Goal: Information Seeking & Learning: Learn about a topic

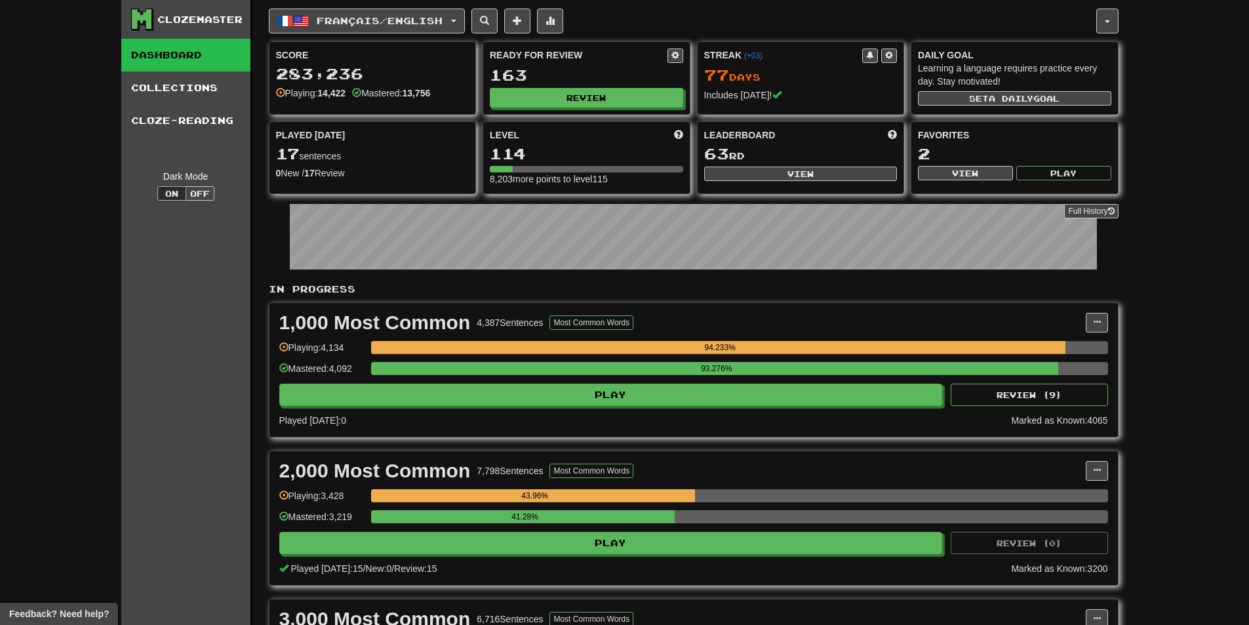
scroll to position [131, 0]
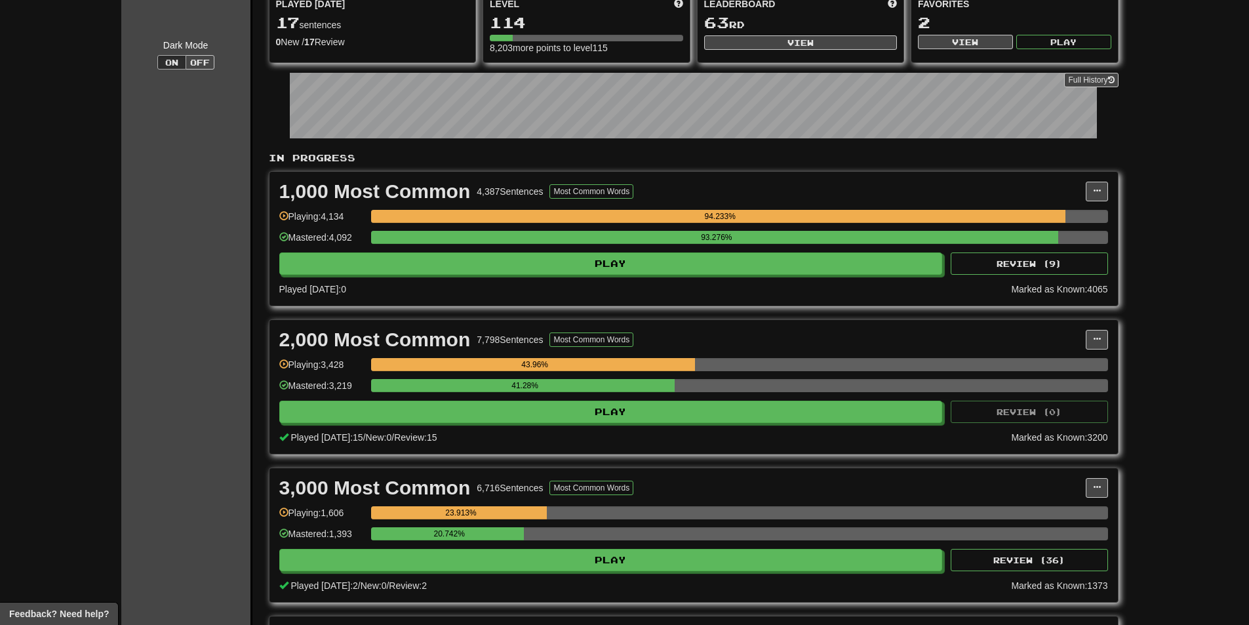
click at [210, 252] on div "Clozemaster Dashboard Collections Cloze-Reading Dark Mode On Off" at bounding box center [186, 570] width 131 height 1402
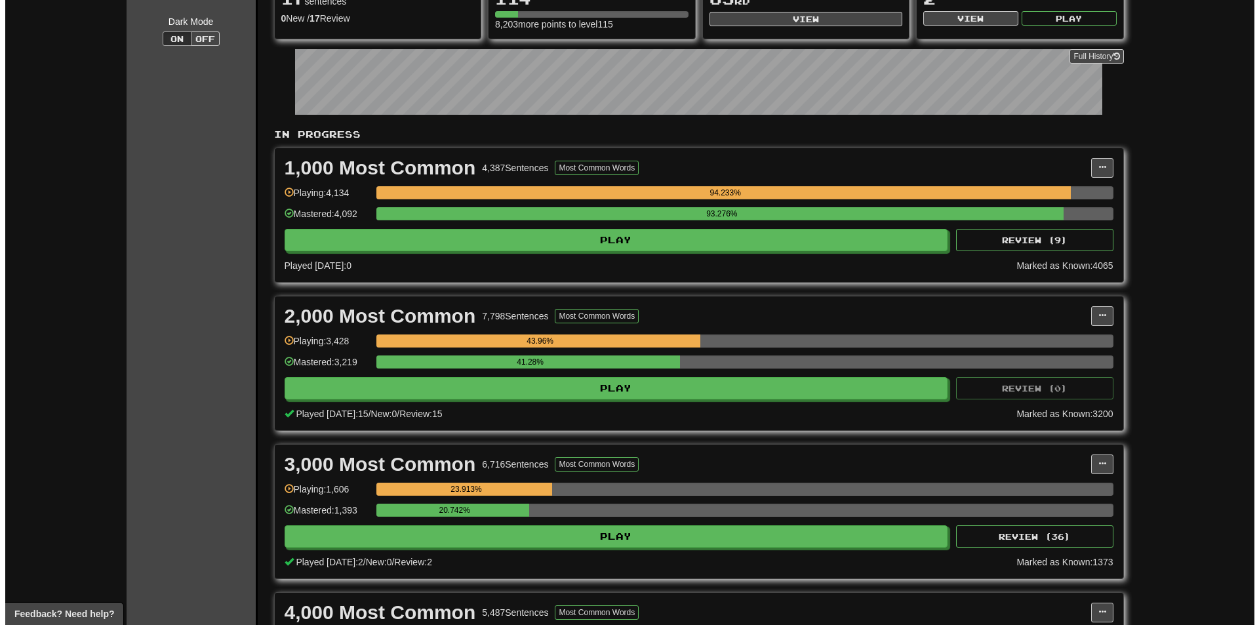
scroll to position [197, 0]
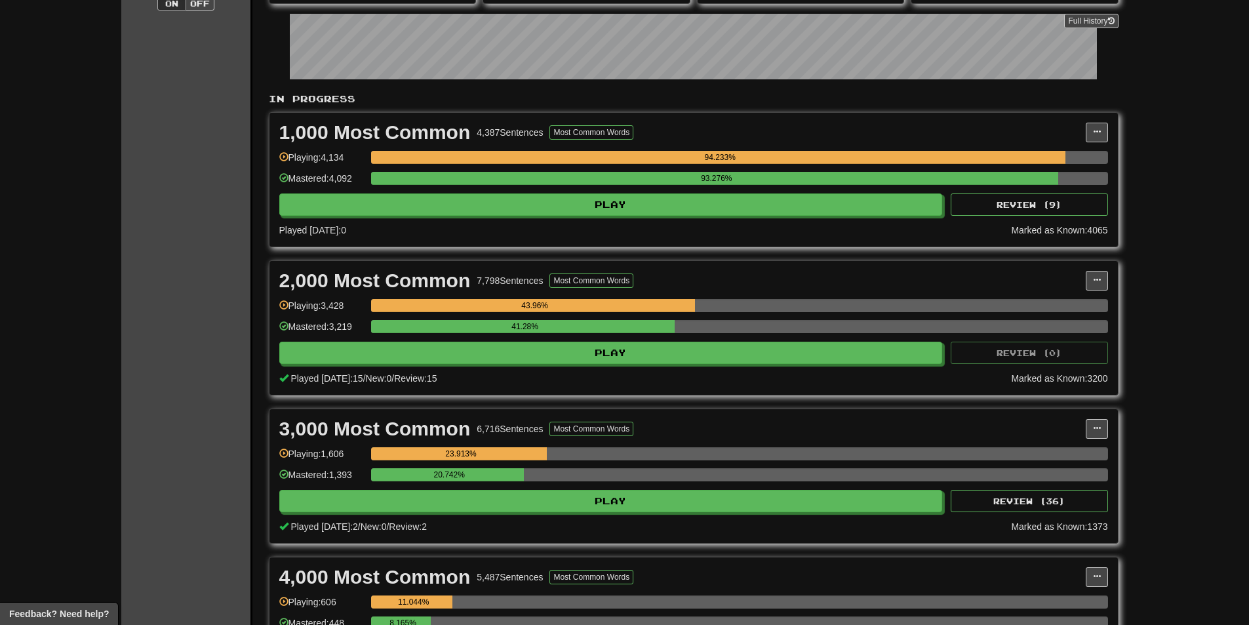
click at [210, 252] on div "Clozemaster Dashboard Collections Cloze-Reading Dark Mode On Off" at bounding box center [186, 511] width 131 height 1402
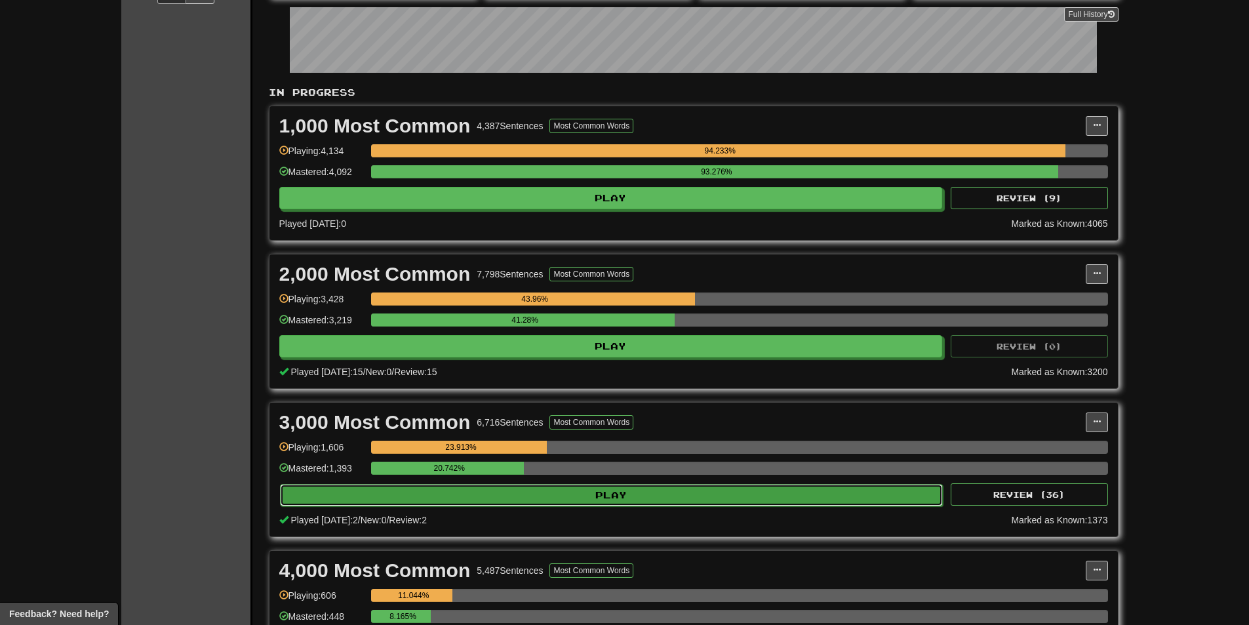
click at [889, 489] on button "Play" at bounding box center [611, 495] width 663 height 22
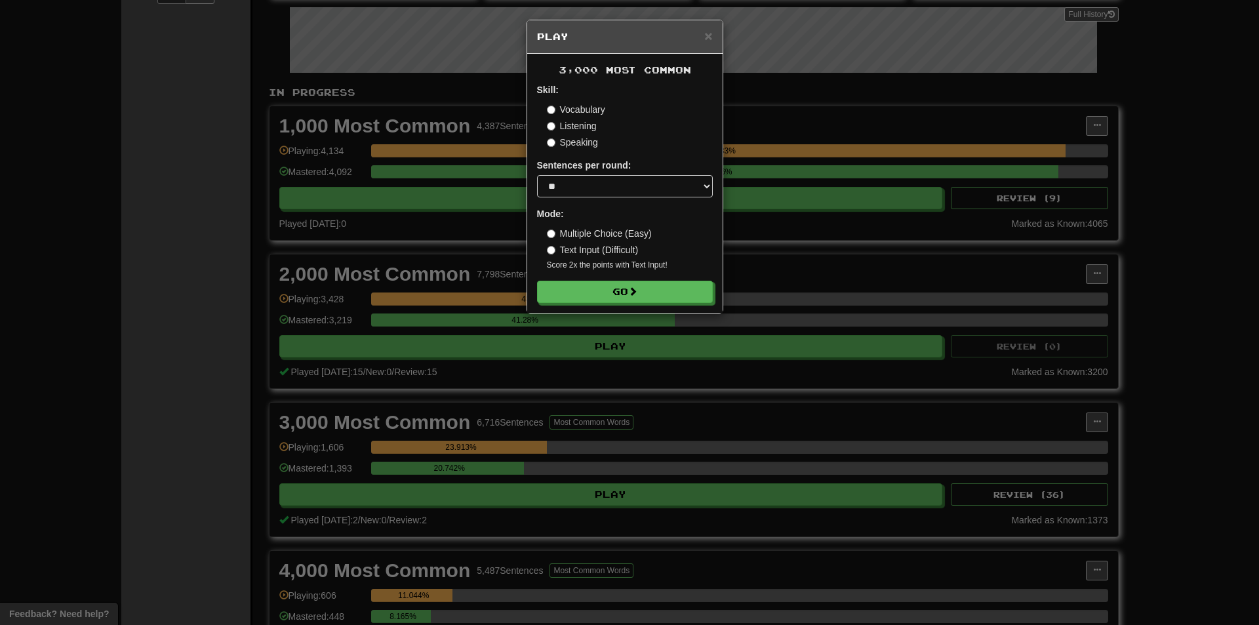
click at [896, 489] on div "× Play 3,000 Most Common Skill: Vocabulary Listening Speaking Sentences per rou…" at bounding box center [629, 312] width 1259 height 625
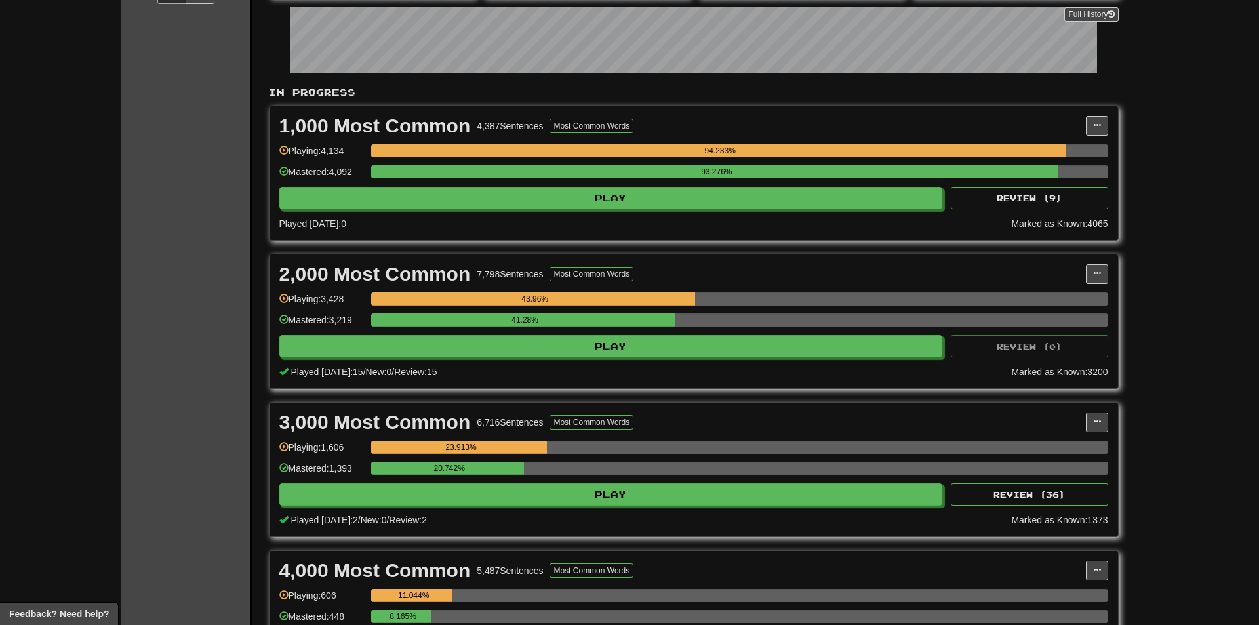
click at [997, 494] on div at bounding box center [629, 312] width 1259 height 625
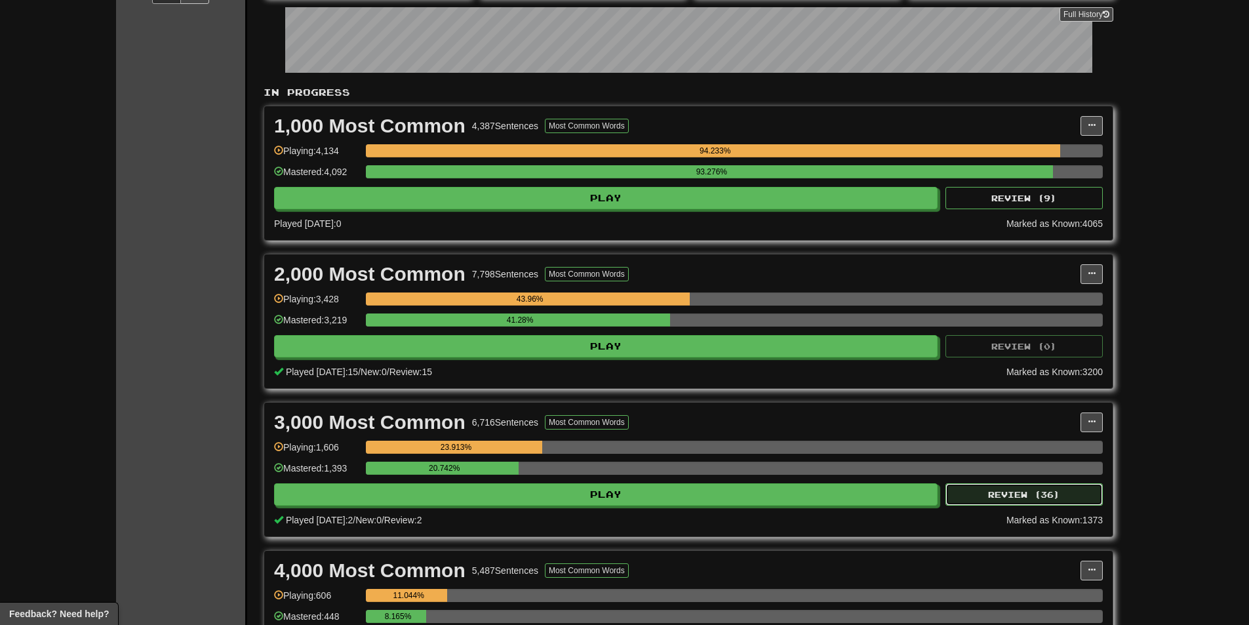
click at [998, 494] on button "Review ( 36 )" at bounding box center [1023, 494] width 157 height 22
select select "**"
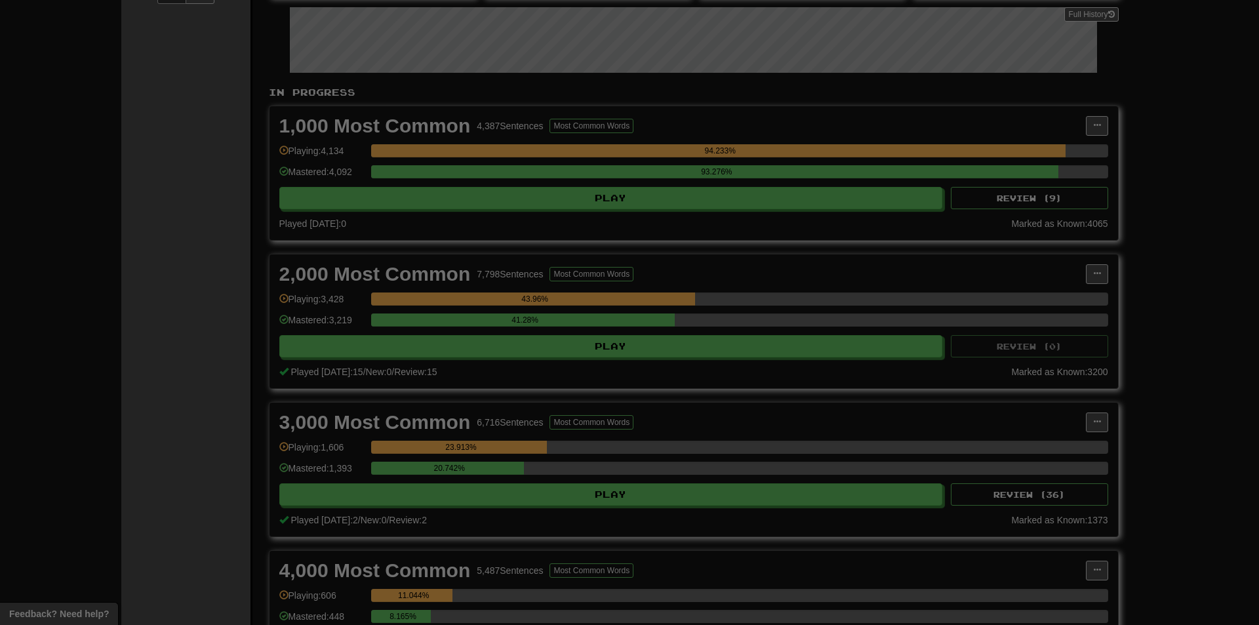
drag, startPoint x: 998, startPoint y: 494, endPoint x: 935, endPoint y: 419, distance: 97.7
click at [998, 494] on div at bounding box center [629, 312] width 1259 height 625
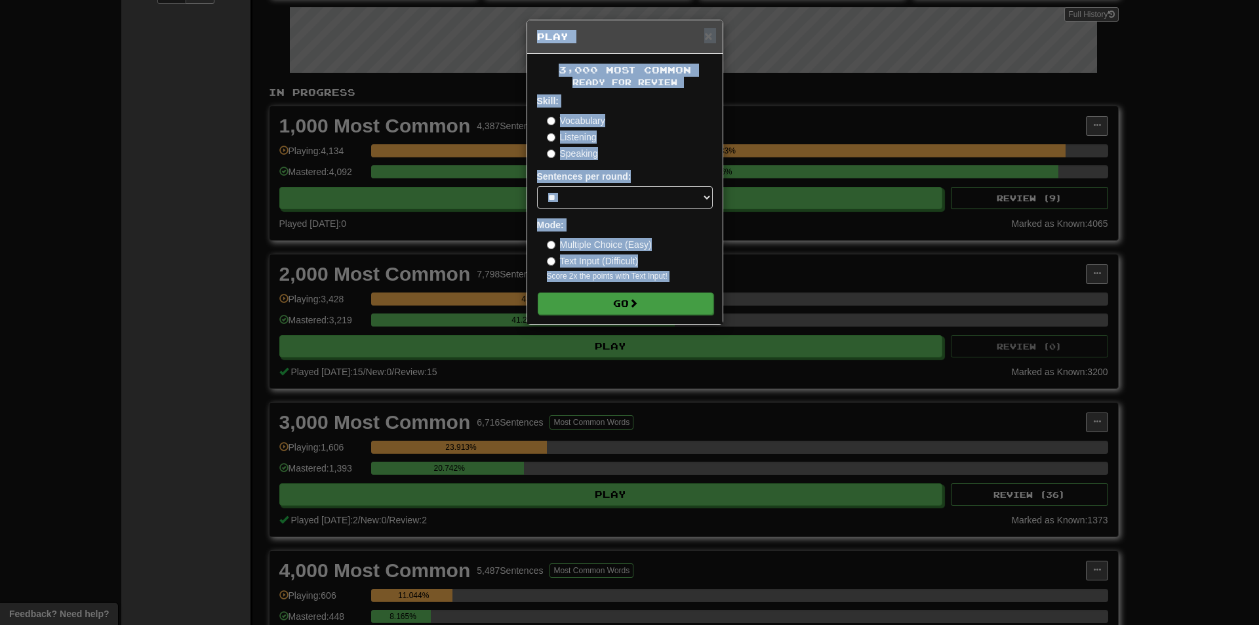
click at [654, 307] on button "Go" at bounding box center [626, 303] width 176 height 22
click at [1036, 203] on div "× Play 3,000 Most Common Ready for Review Skill: Vocabulary Listening Speaking …" at bounding box center [629, 312] width 1259 height 625
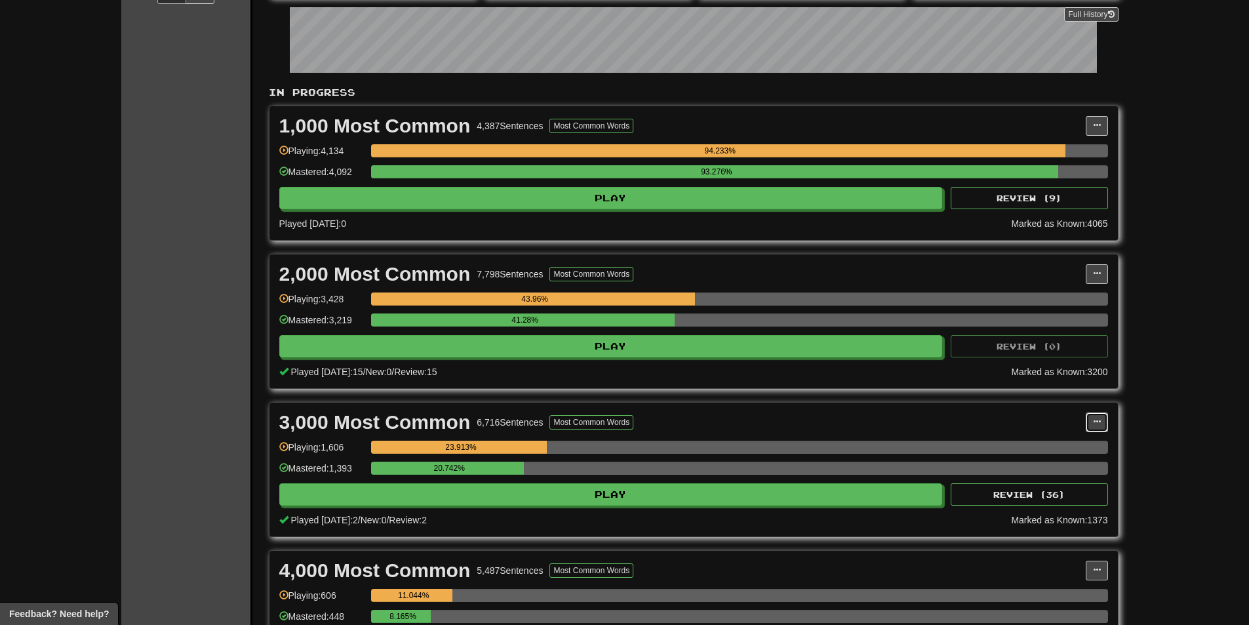
click at [1098, 416] on button at bounding box center [1097, 422] width 22 height 20
click at [1065, 445] on span "Manage Sentences" at bounding box center [1041, 446] width 79 height 10
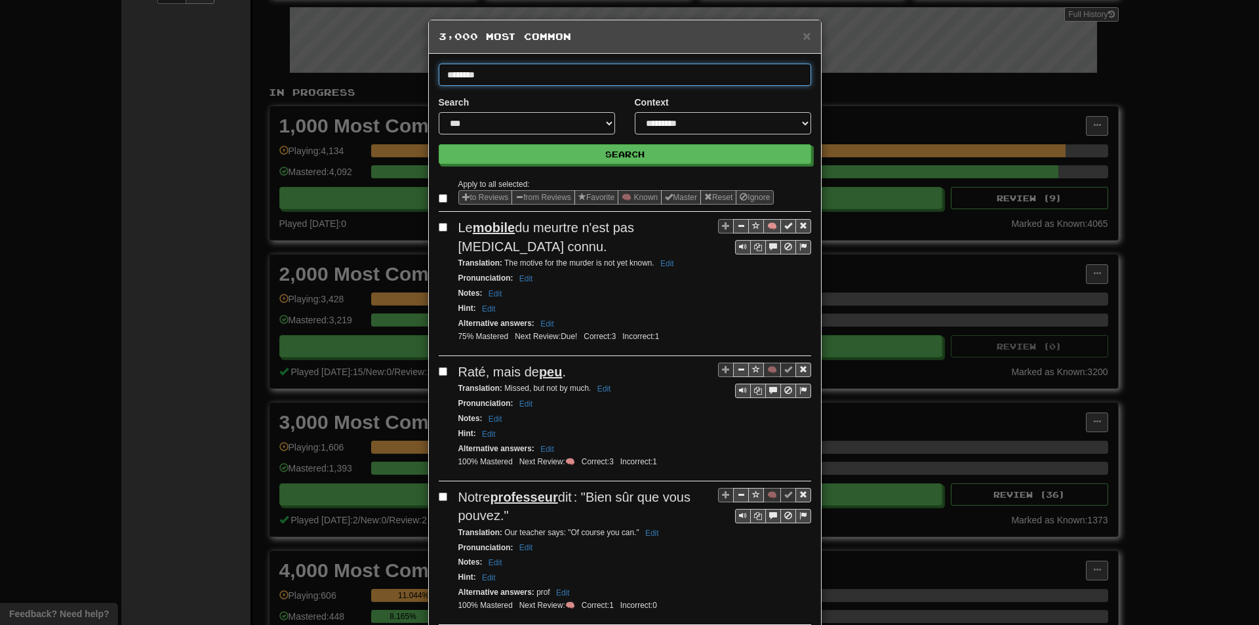
type input "********"
click at [439, 144] on button "Search" at bounding box center [625, 154] width 372 height 20
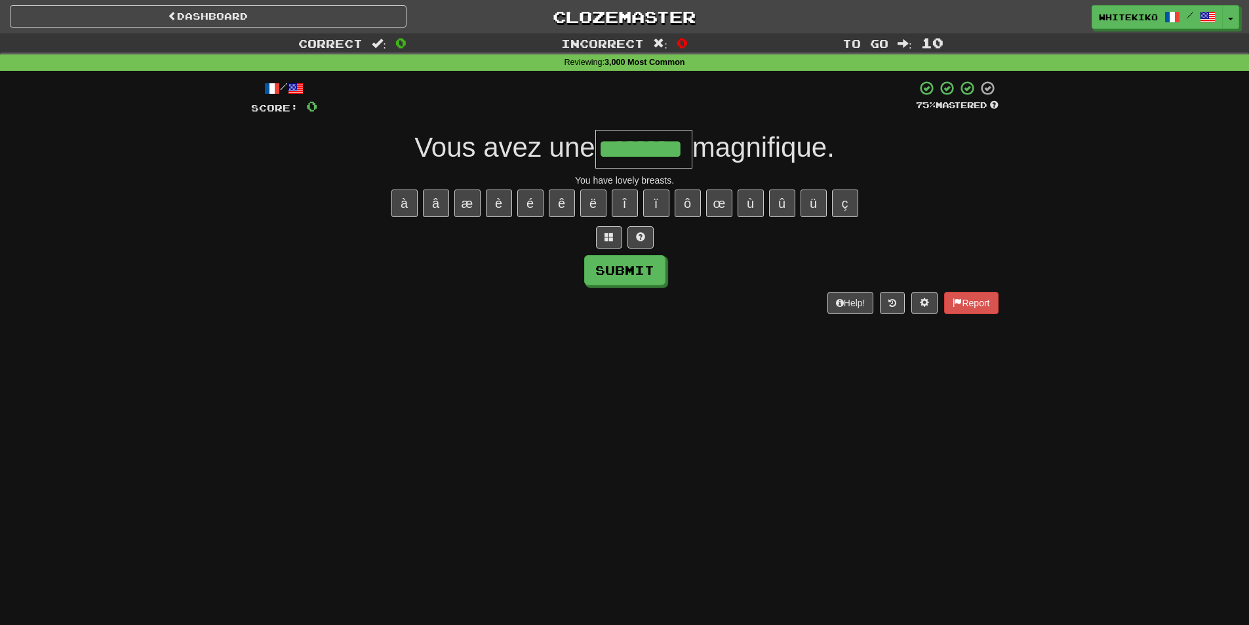
type input "********"
